Goal: Information Seeking & Learning: Learn about a topic

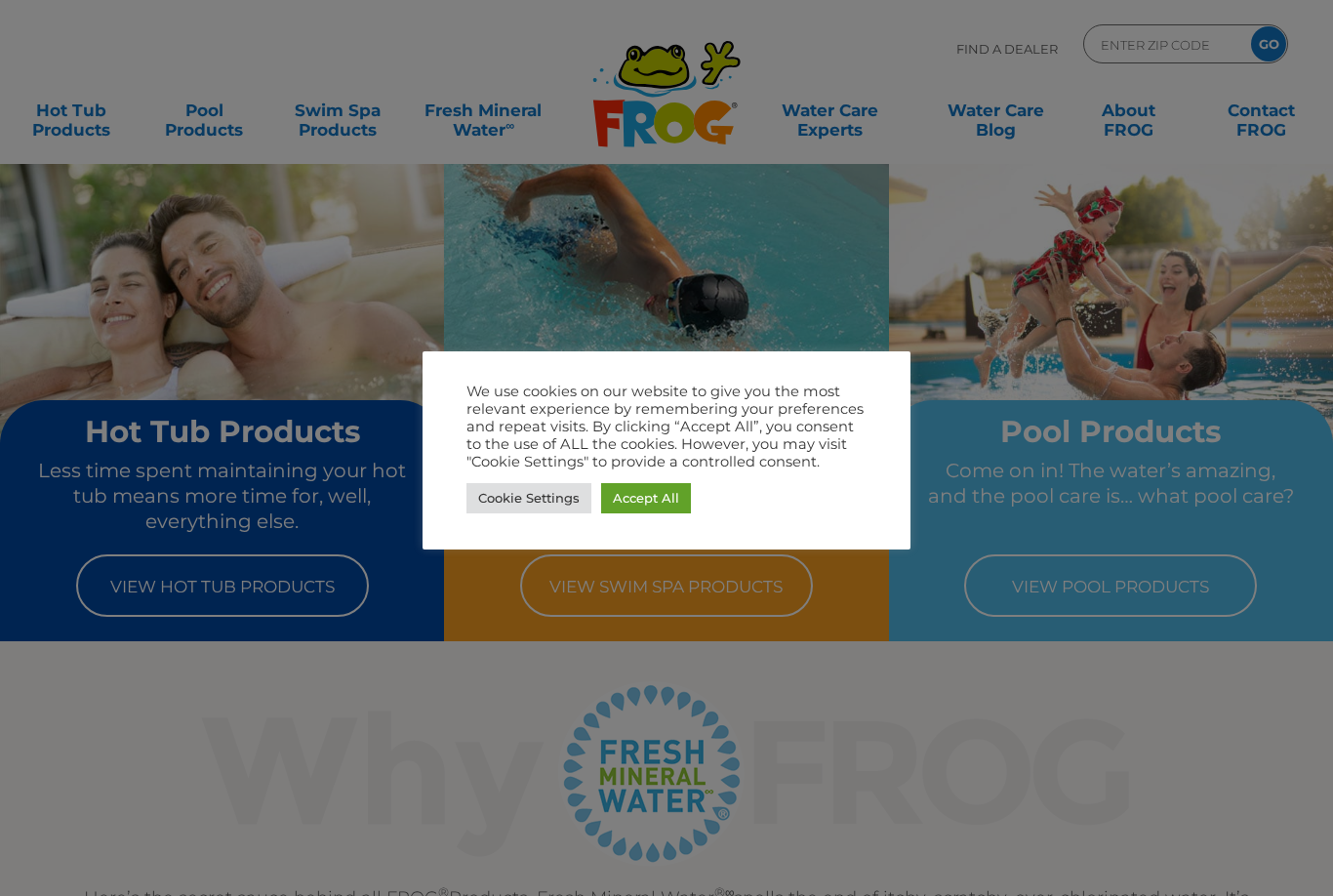
click at [671, 502] on link "Accept All" at bounding box center [646, 498] width 89 height 30
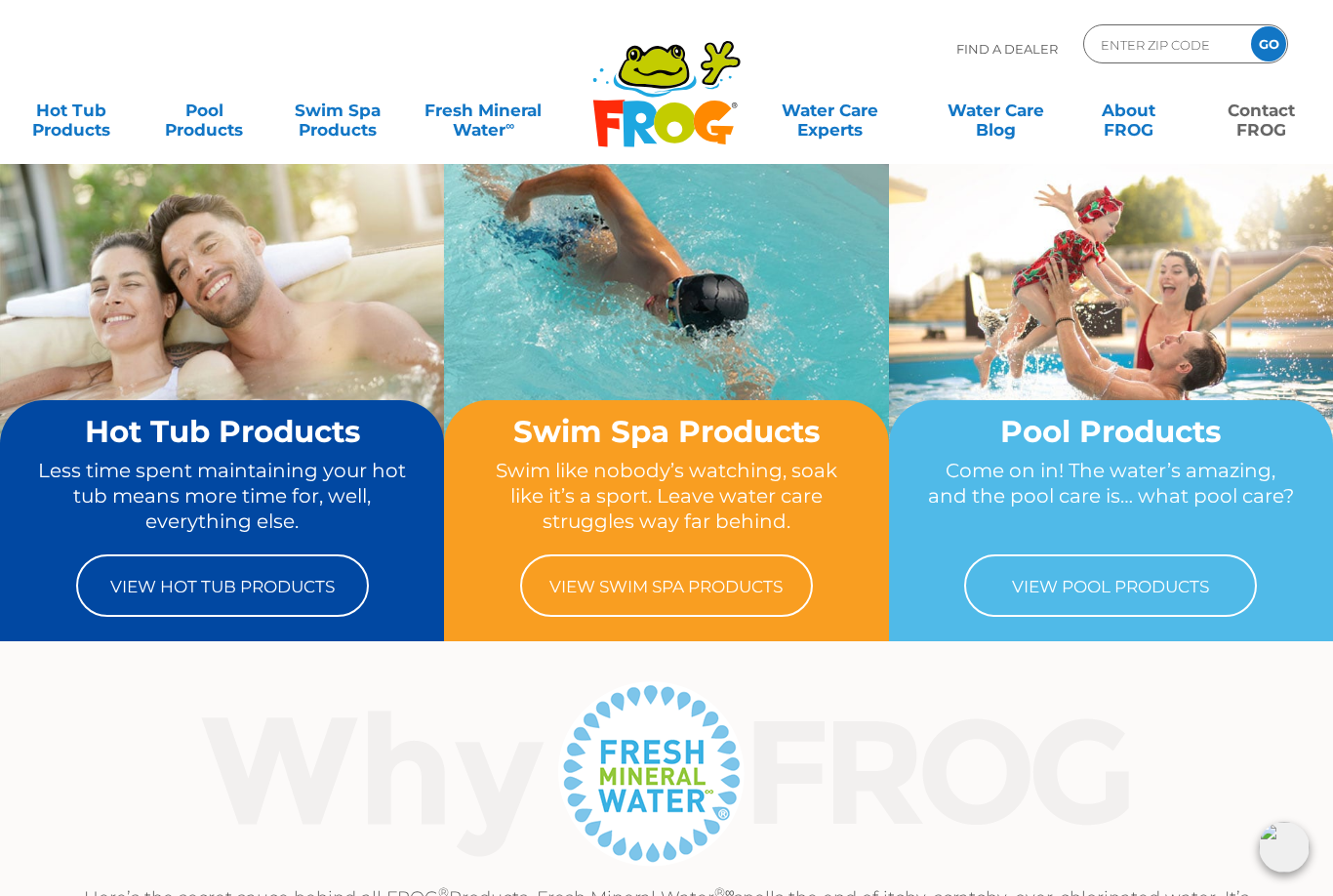
click at [1261, 130] on link "Contact FROG" at bounding box center [1261, 109] width 103 height 39
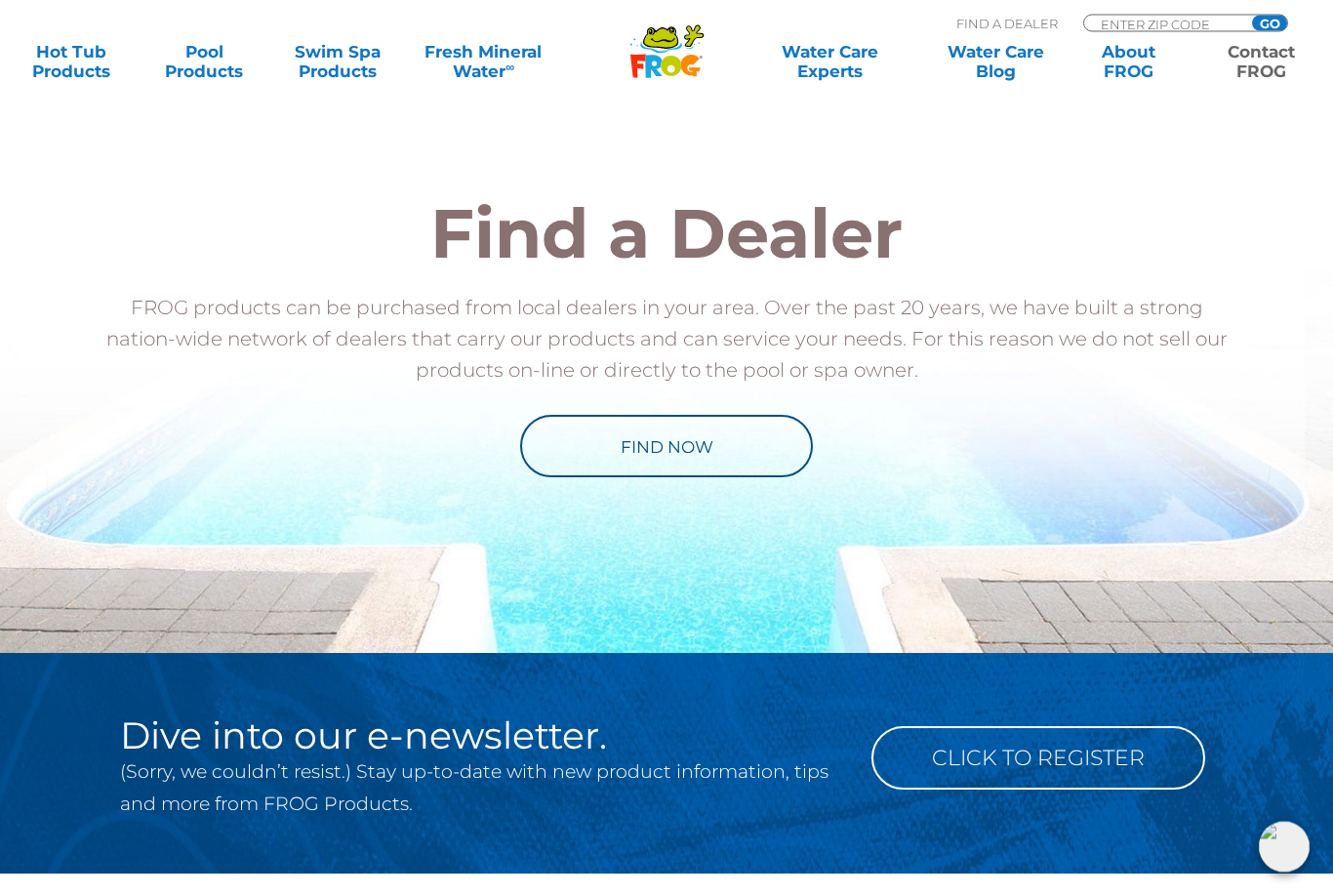
scroll to position [2251, 0]
click at [748, 447] on link "Find Now" at bounding box center [666, 445] width 293 height 63
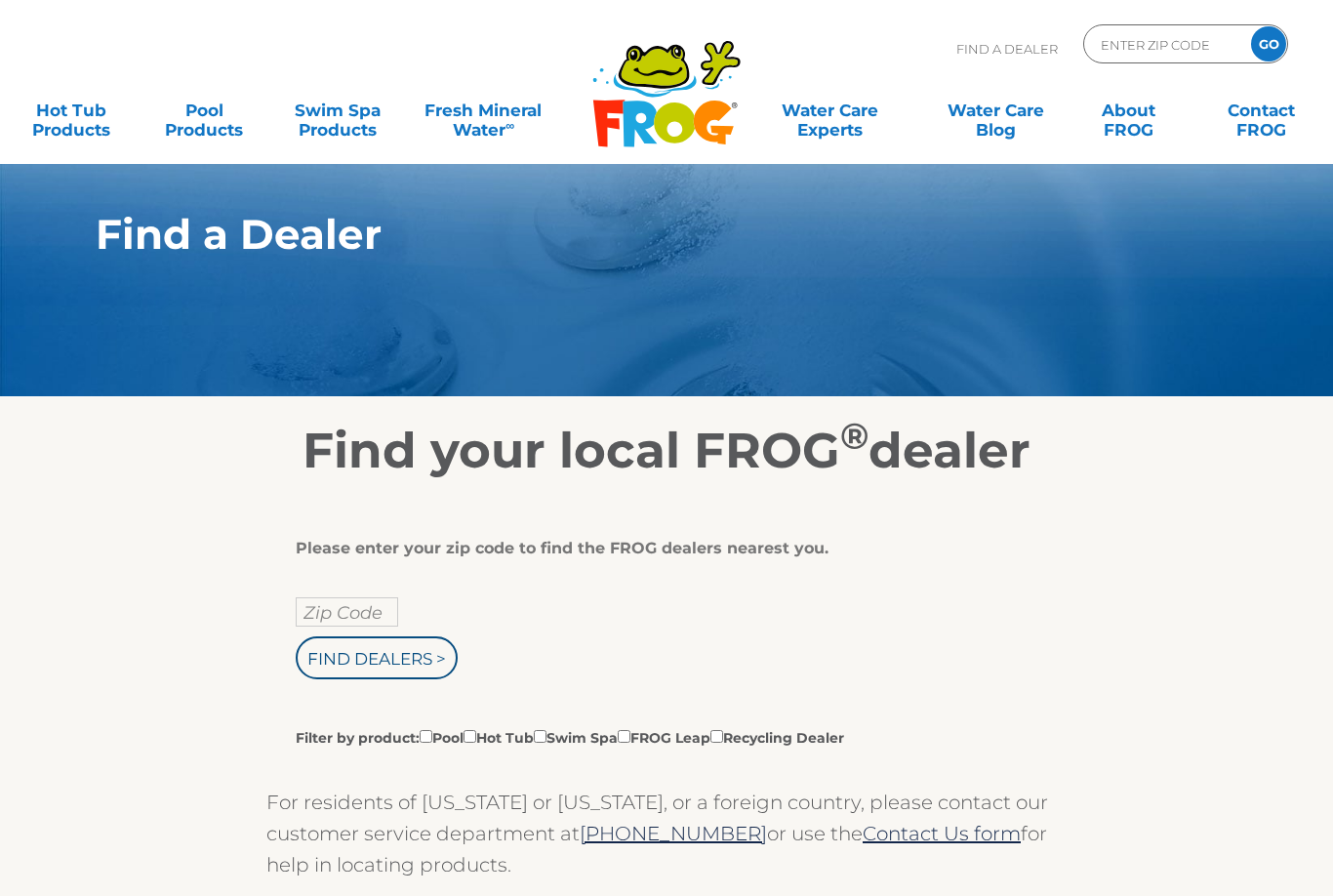
click at [315, 615] on input "Zip Code" at bounding box center [347, 611] width 102 height 29
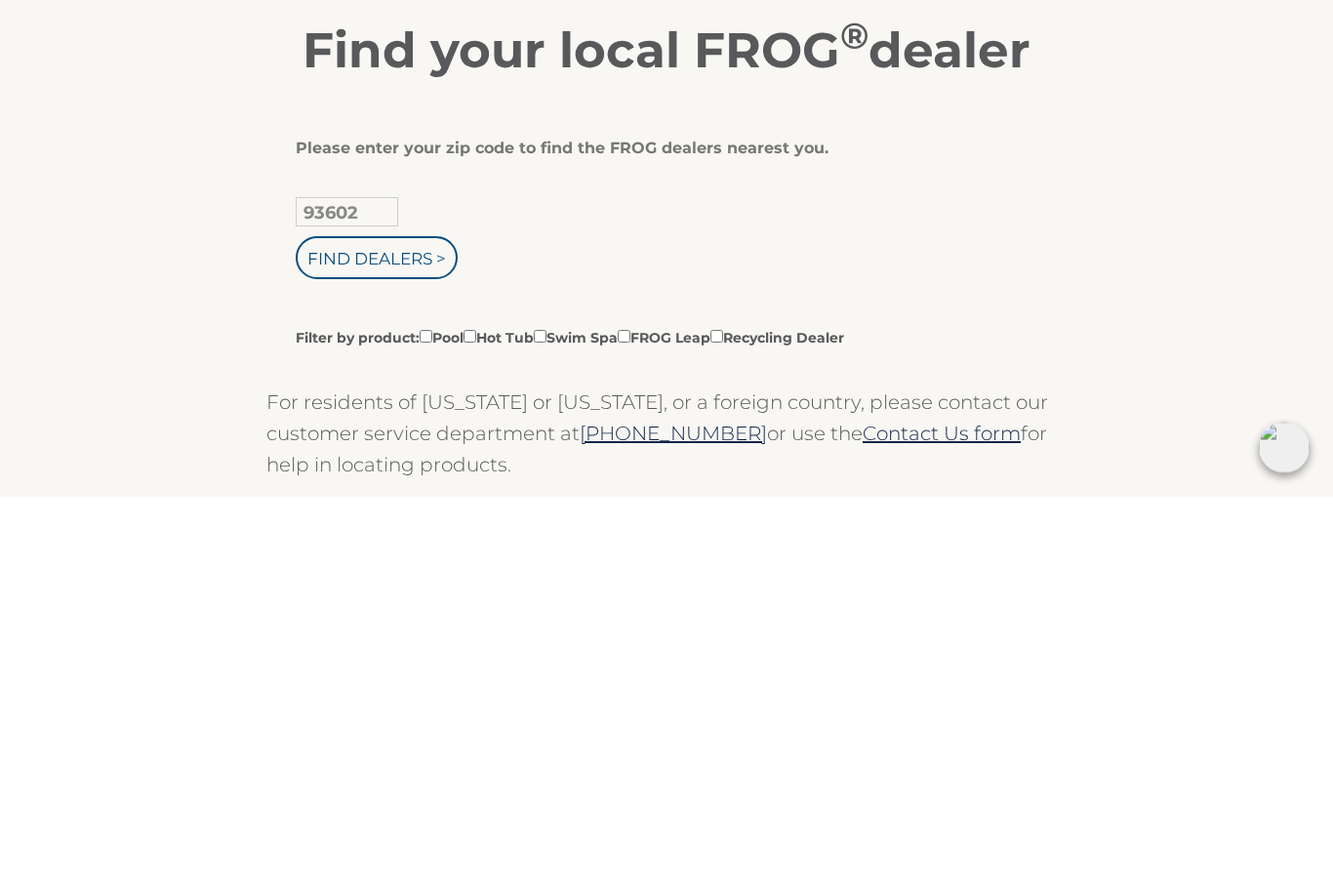
type input "93602"
click at [420, 636] on input "Find Dealers >" at bounding box center [376, 657] width 162 height 43
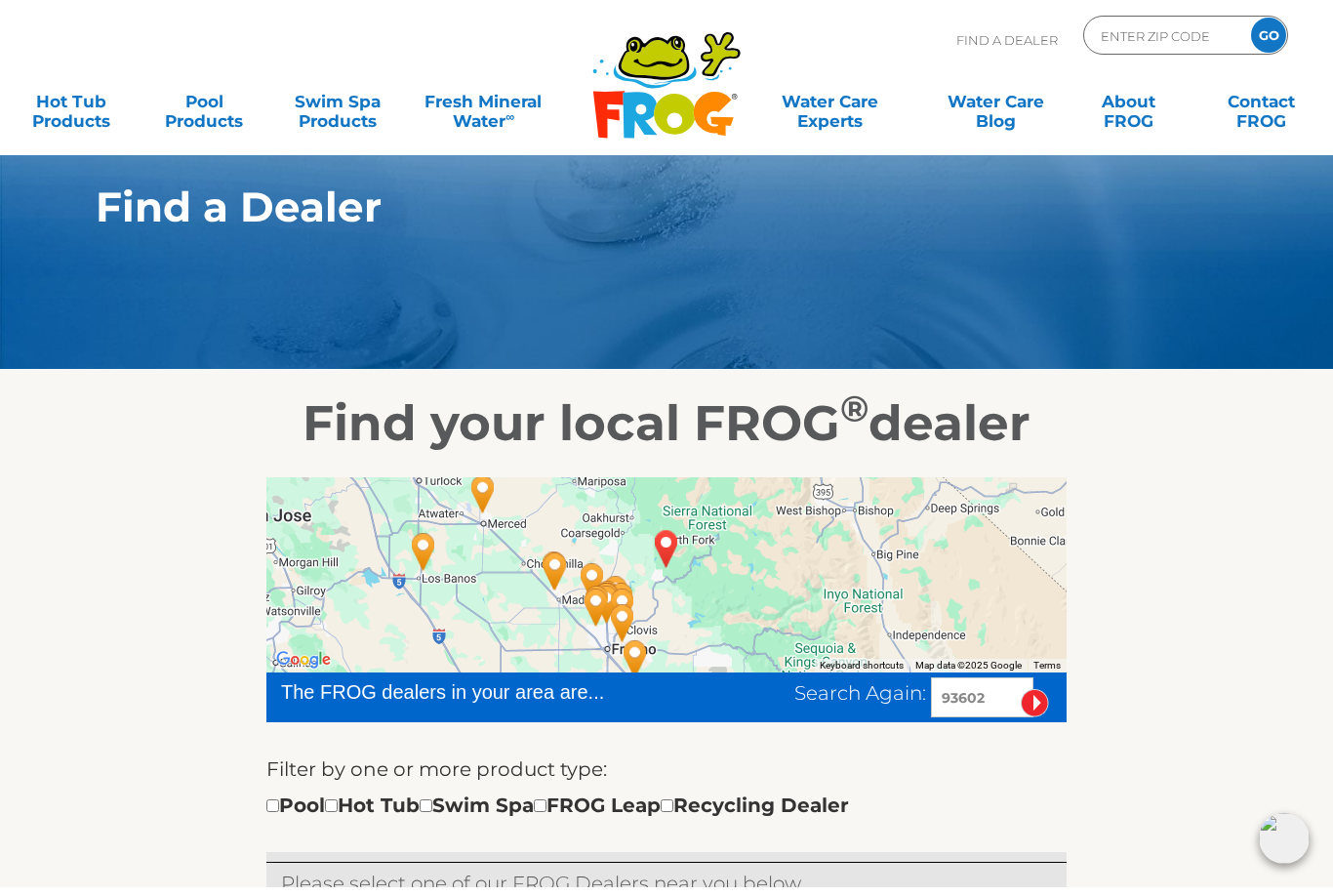
scroll to position [32, 0]
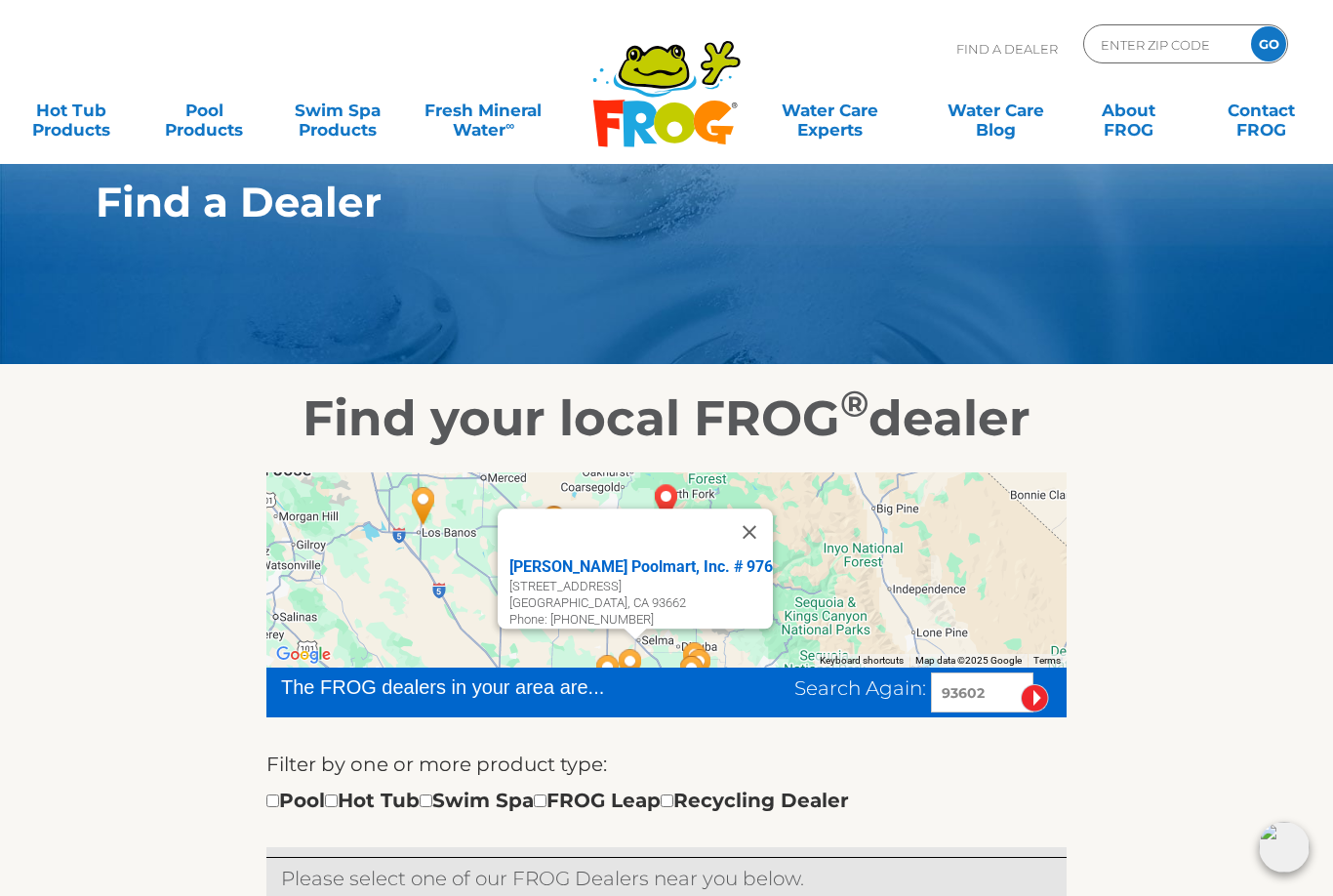
click at [758, 521] on button "Close" at bounding box center [749, 531] width 47 height 47
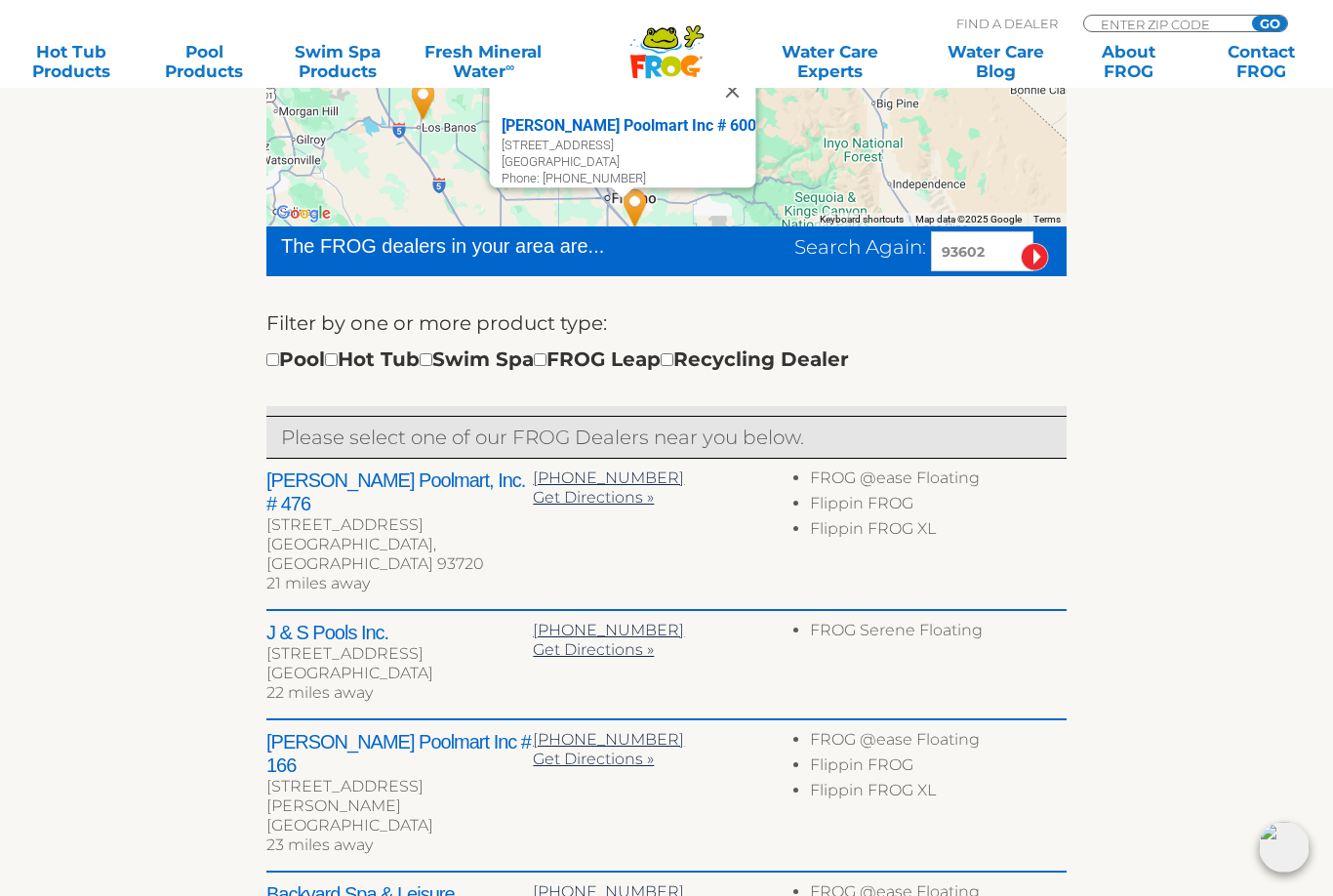
scroll to position [471, 0]
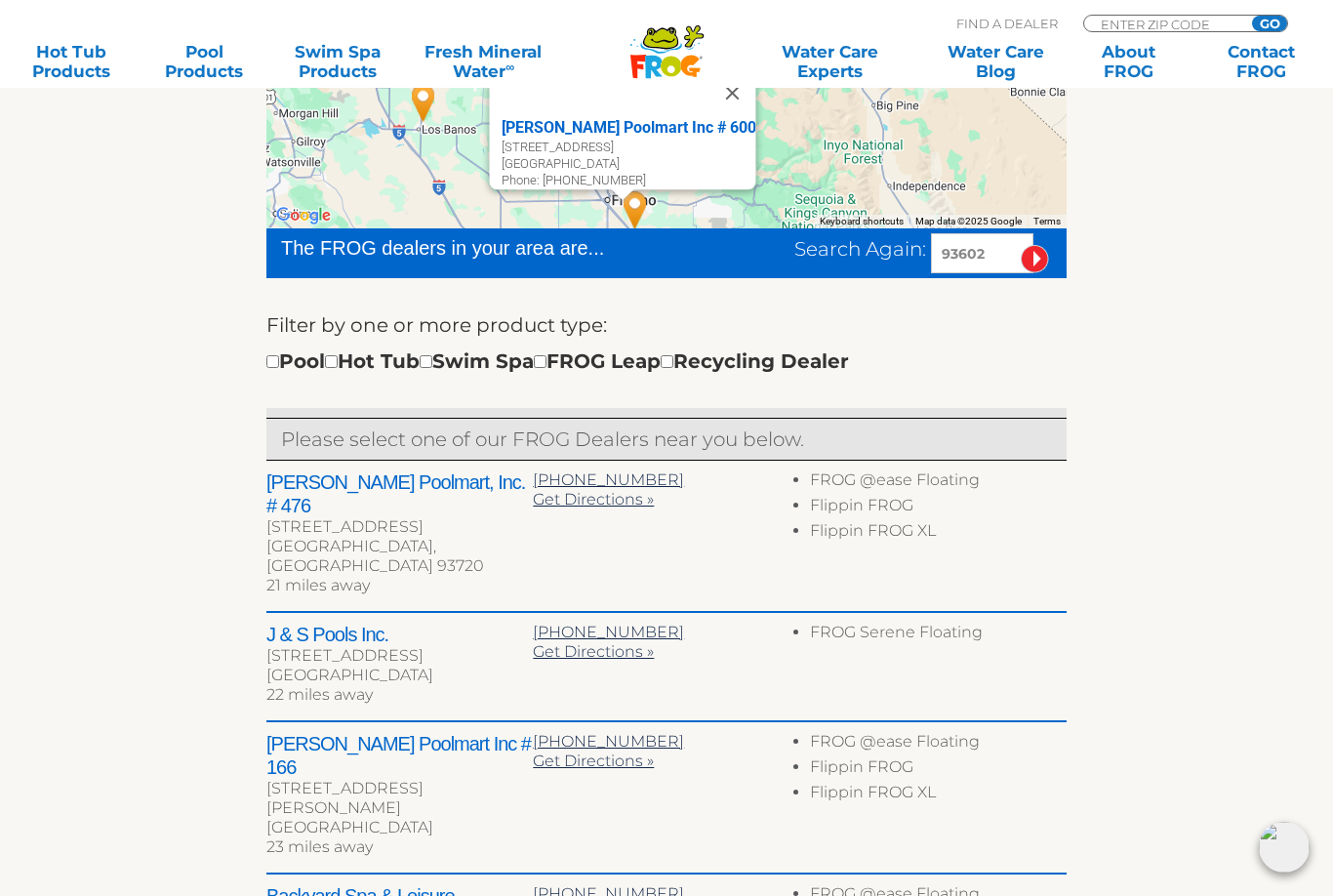
click at [338, 366] on input "checkbox" at bounding box center [331, 362] width 13 height 13
checkbox input "true"
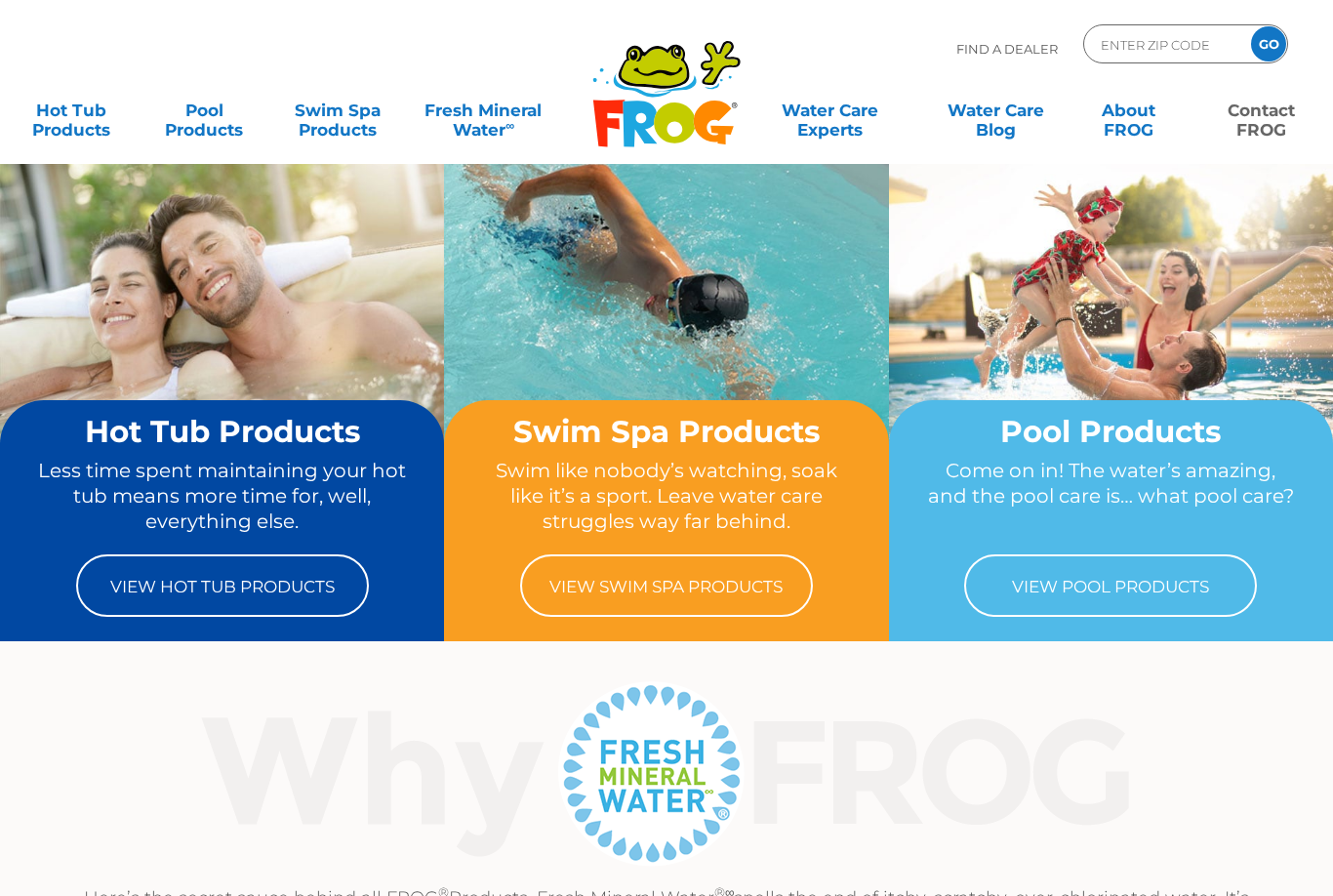
click at [1273, 117] on link "Contact FROG" at bounding box center [1261, 109] width 103 height 39
click at [1272, 130] on link "Contact FROG" at bounding box center [1261, 109] width 103 height 39
click at [1278, 108] on link "Contact FROG" at bounding box center [1261, 109] width 103 height 39
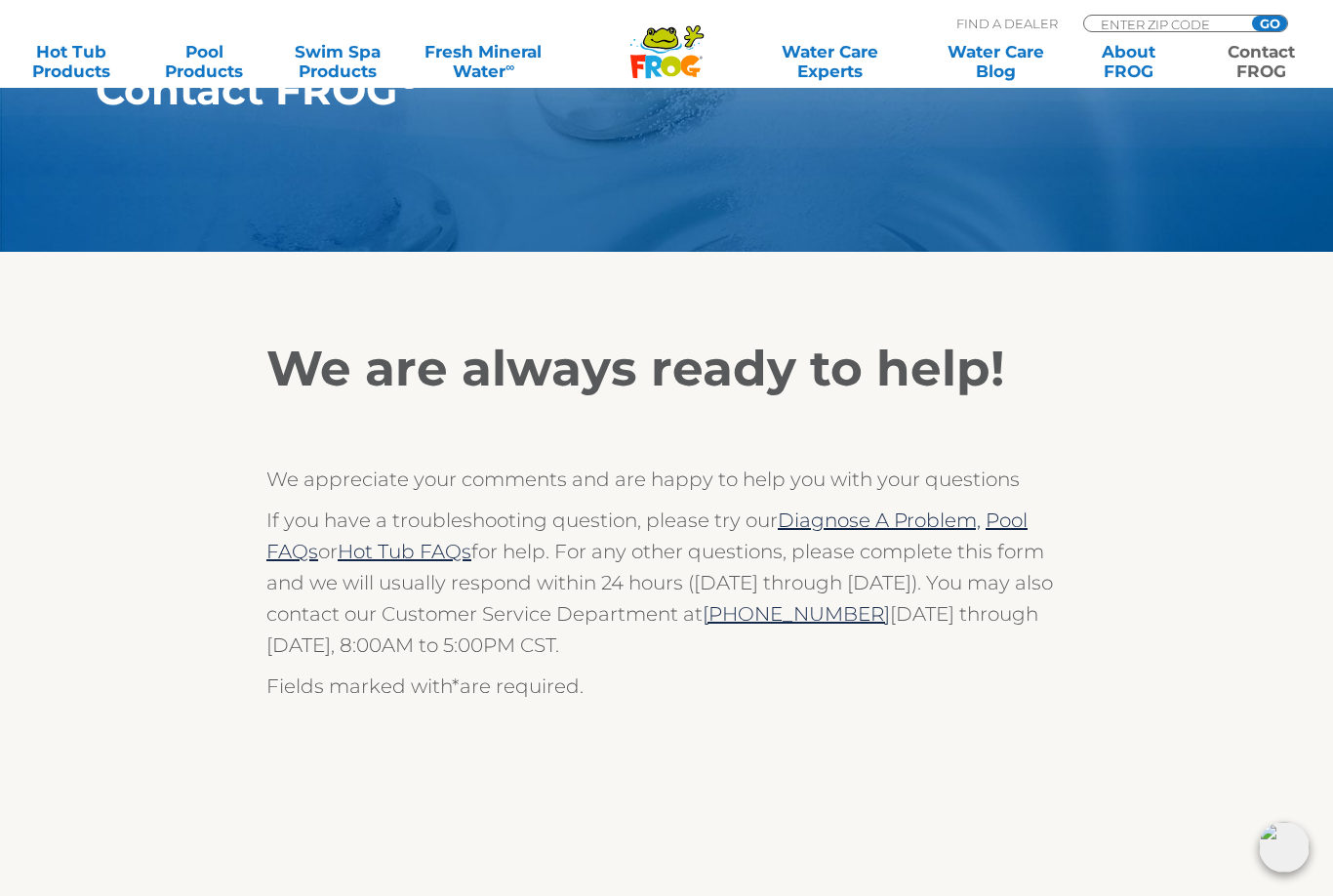
scroll to position [236, 0]
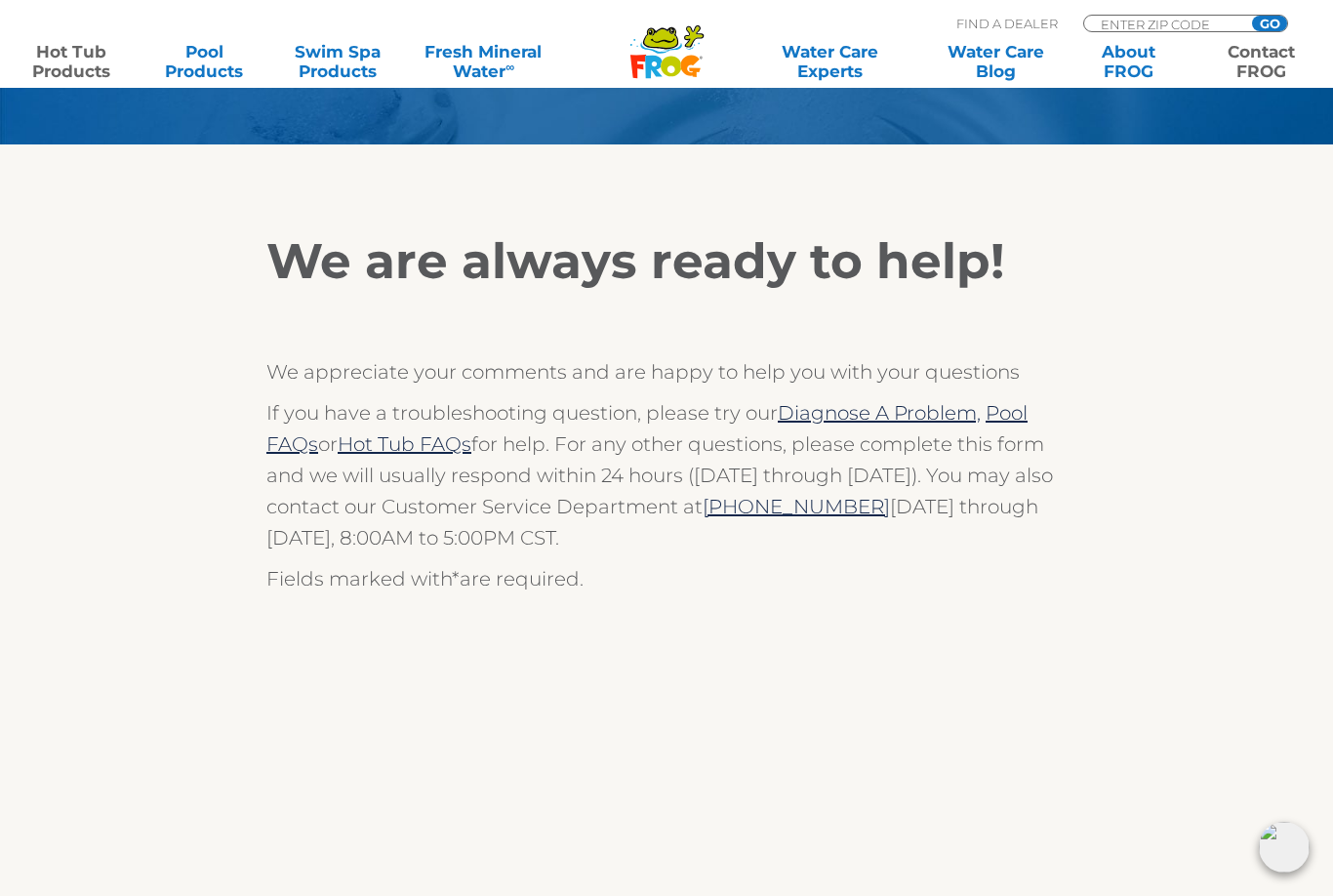
click at [98, 71] on link "Hot Tub Products" at bounding box center [72, 61] width 103 height 39
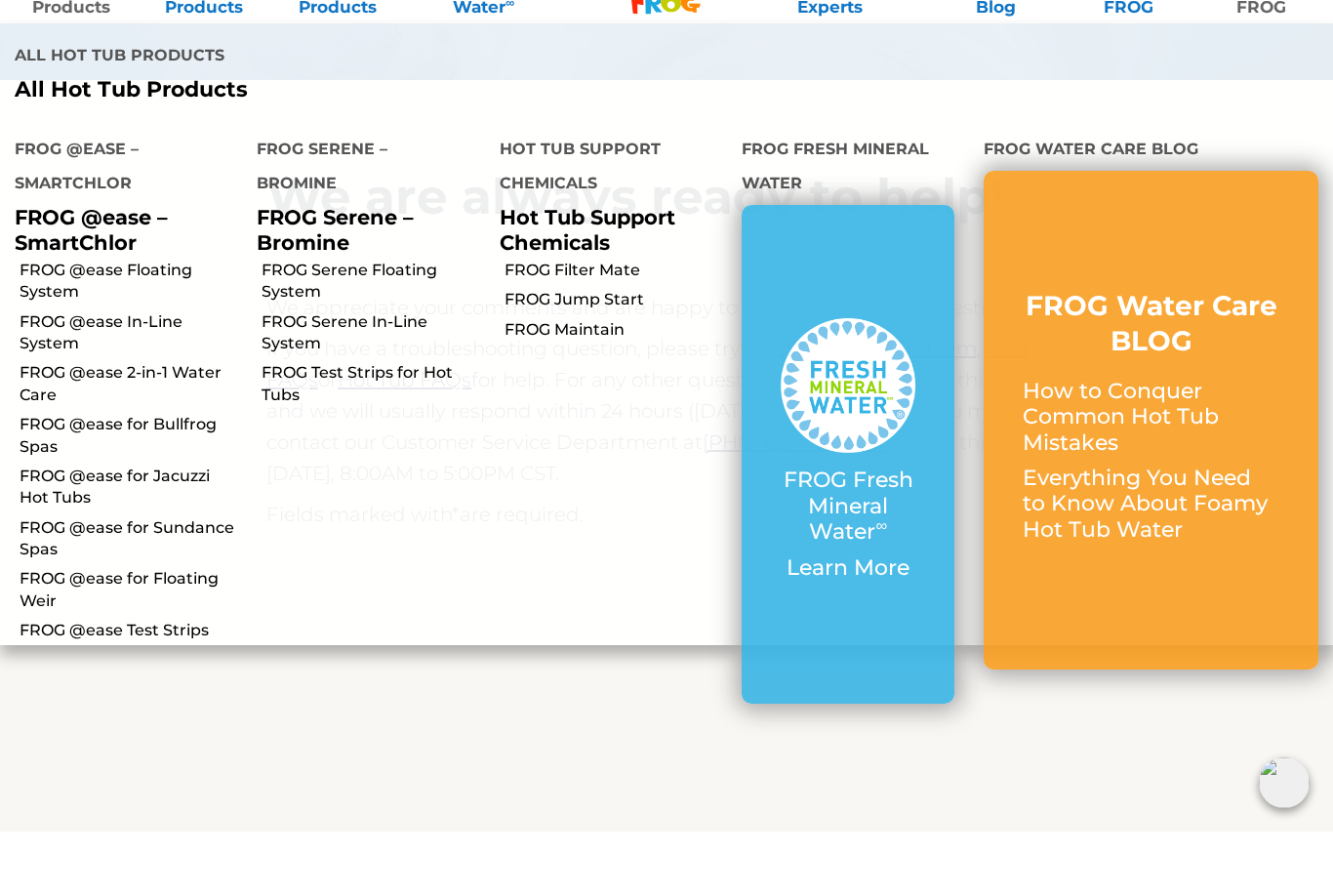
scroll to position [301, 0]
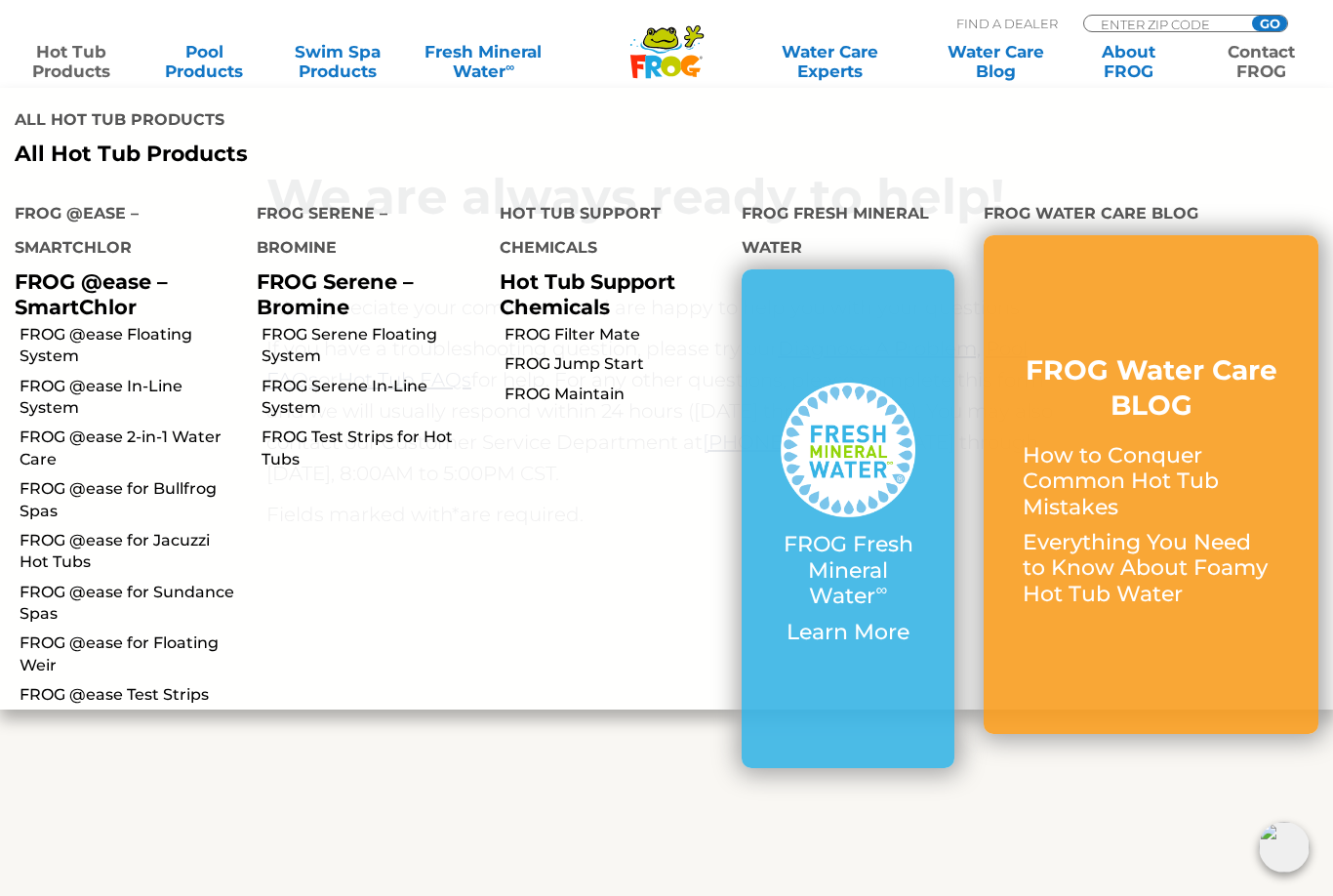
click at [302, 269] on p "FROG Serene – Bromine" at bounding box center [363, 293] width 213 height 49
click at [287, 375] on link "FROG Serene In-Line System" at bounding box center [372, 397] width 222 height 44
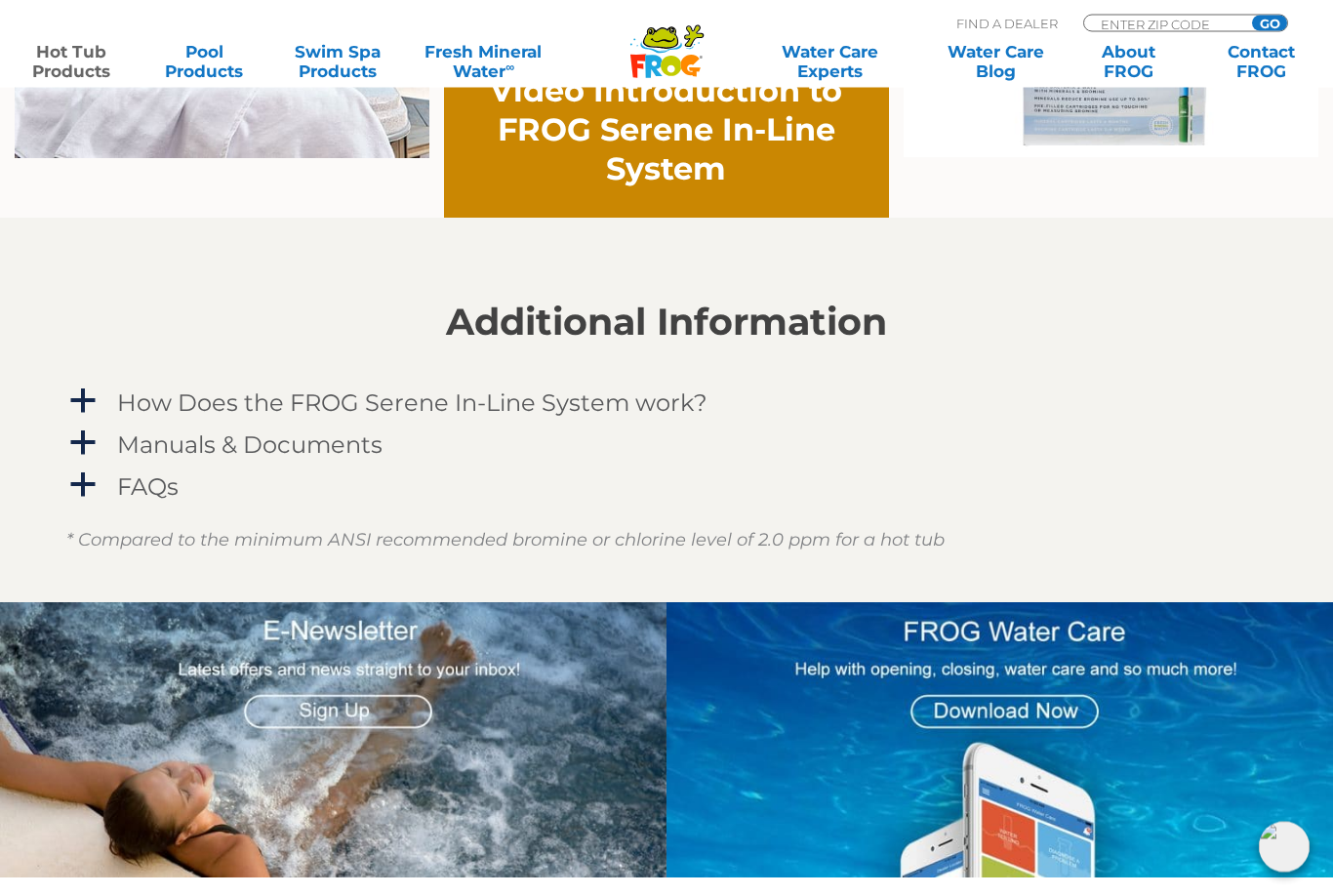
scroll to position [1595, 0]
click at [431, 407] on h4 "How Does the FROG Serene In-Line System work?" at bounding box center [412, 402] width 590 height 27
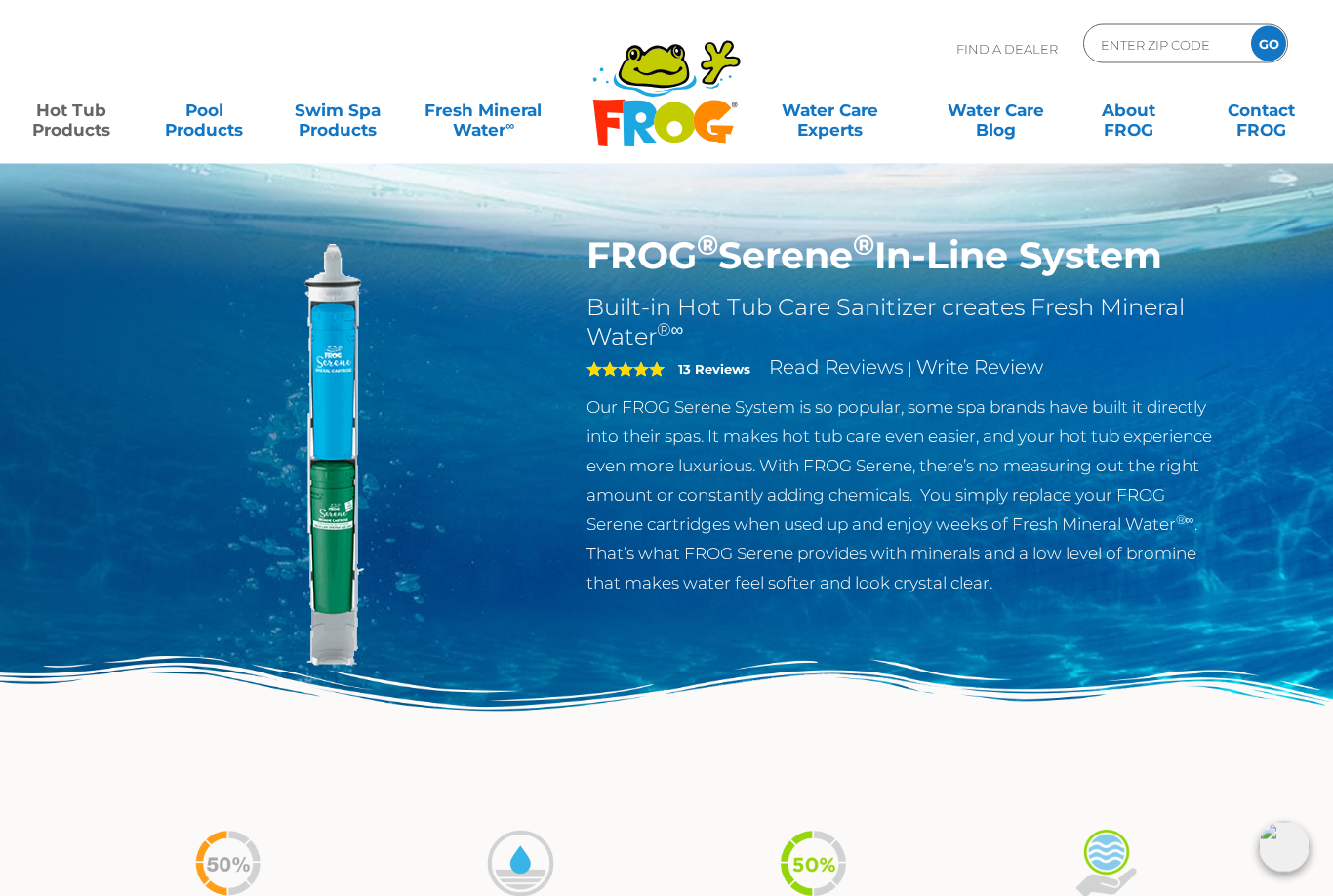
scroll to position [0, 0]
